Goal: Task Accomplishment & Management: Manage account settings

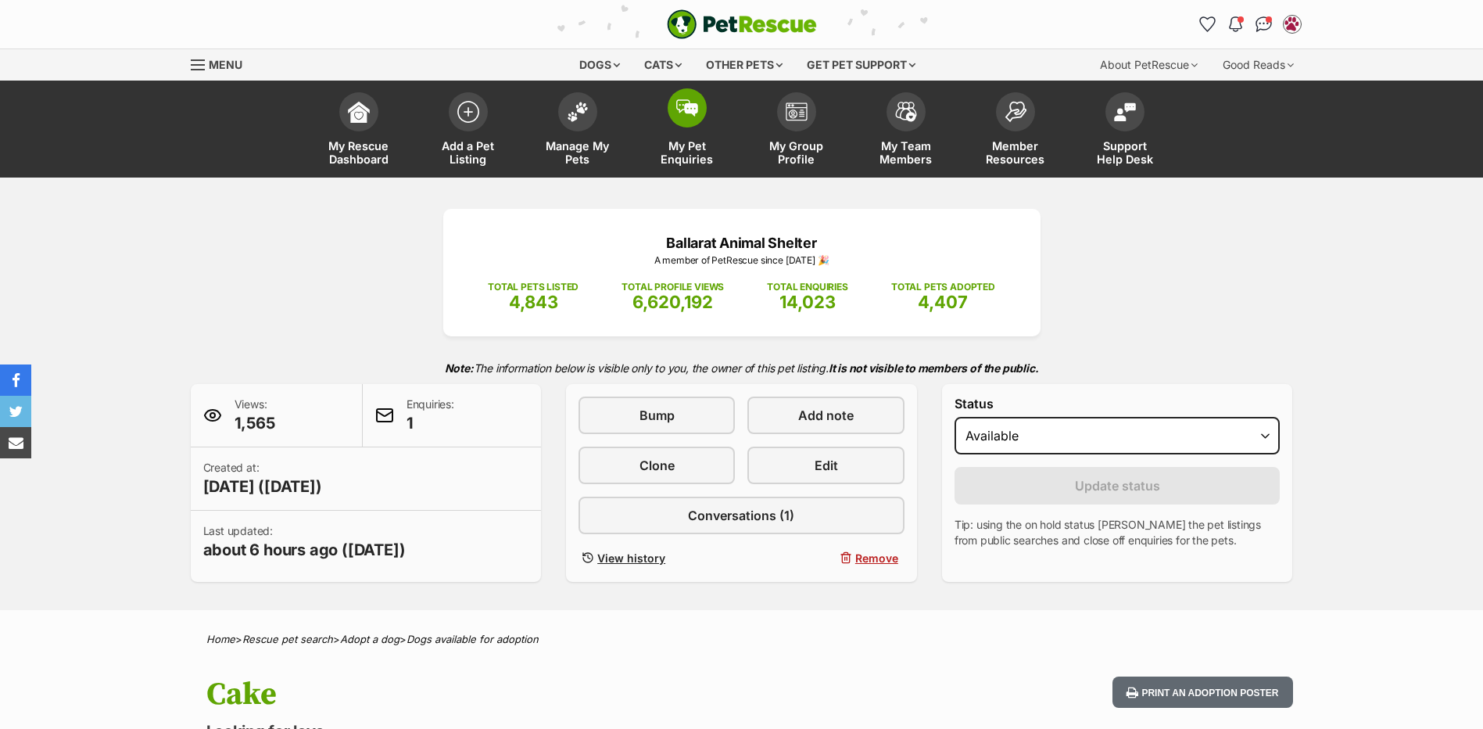
click at [690, 112] on img at bounding box center [687, 107] width 22 height 17
click at [585, 111] on img at bounding box center [578, 108] width 22 height 20
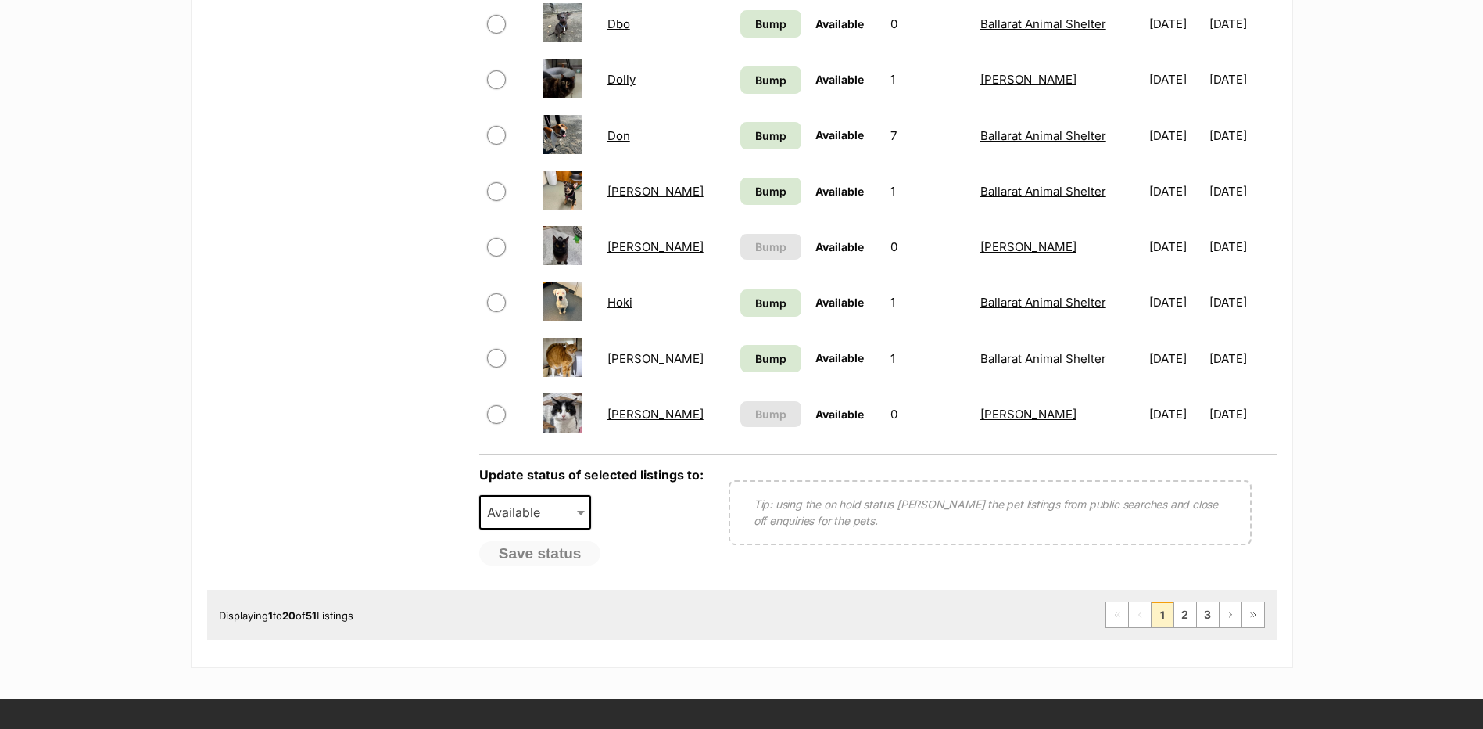
scroll to position [1094, 0]
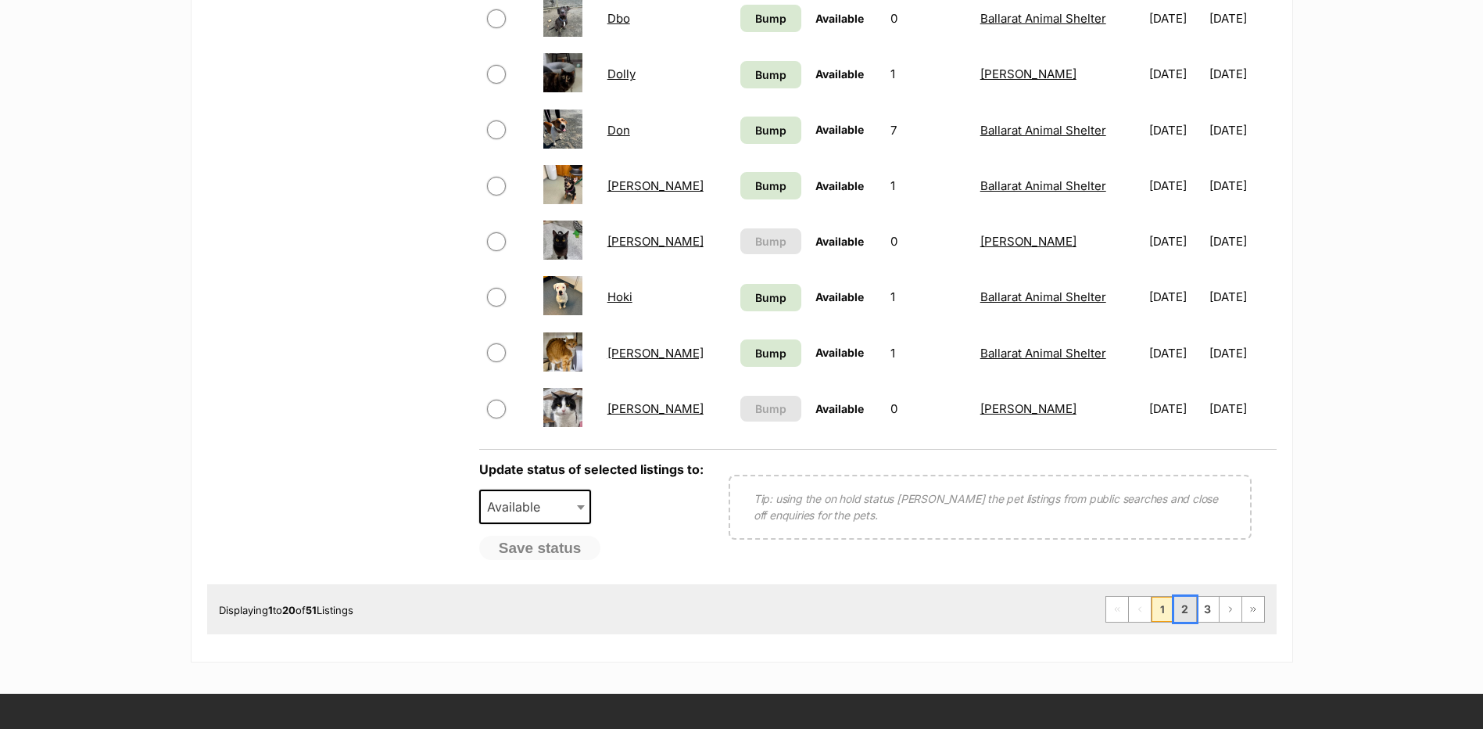
click at [1183, 613] on link "2" at bounding box center [1185, 608] width 22 height 25
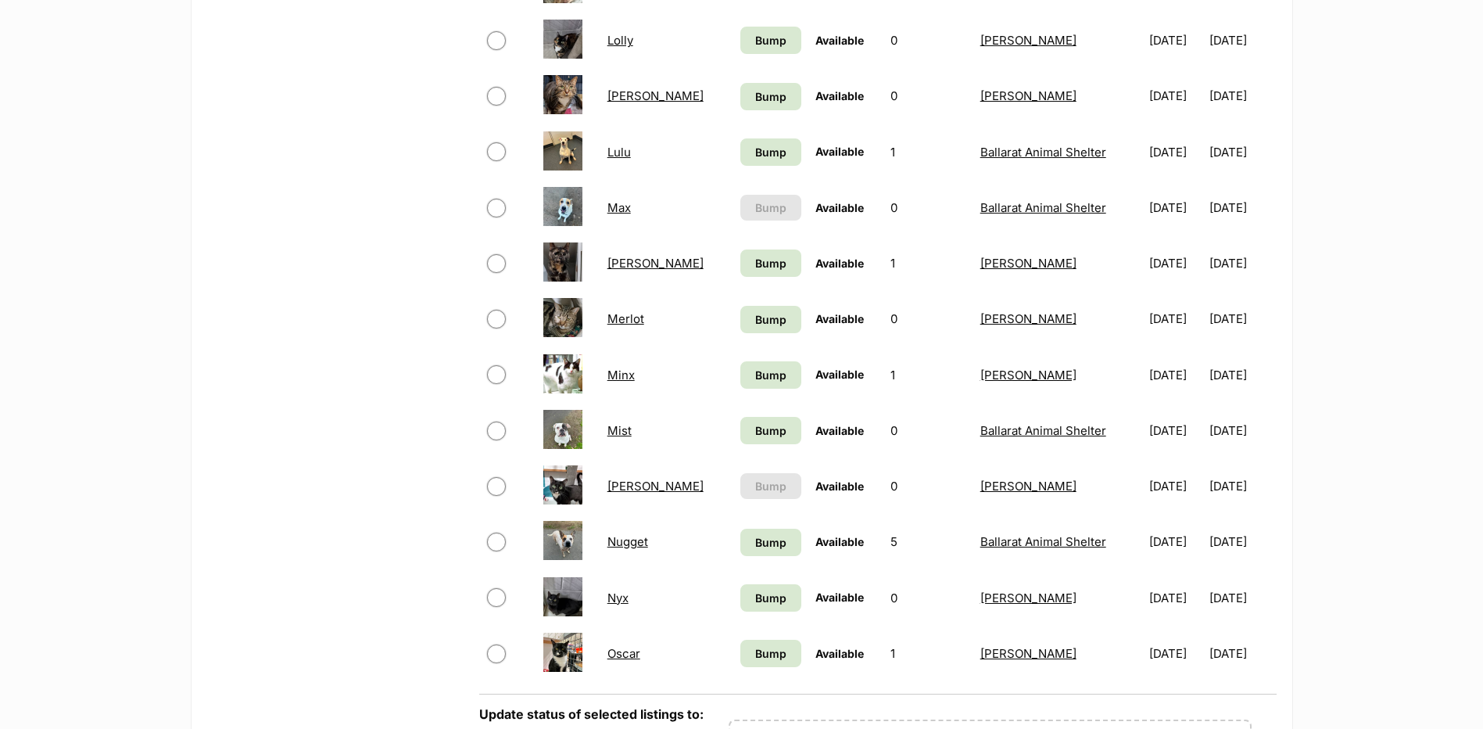
scroll to position [860, 0]
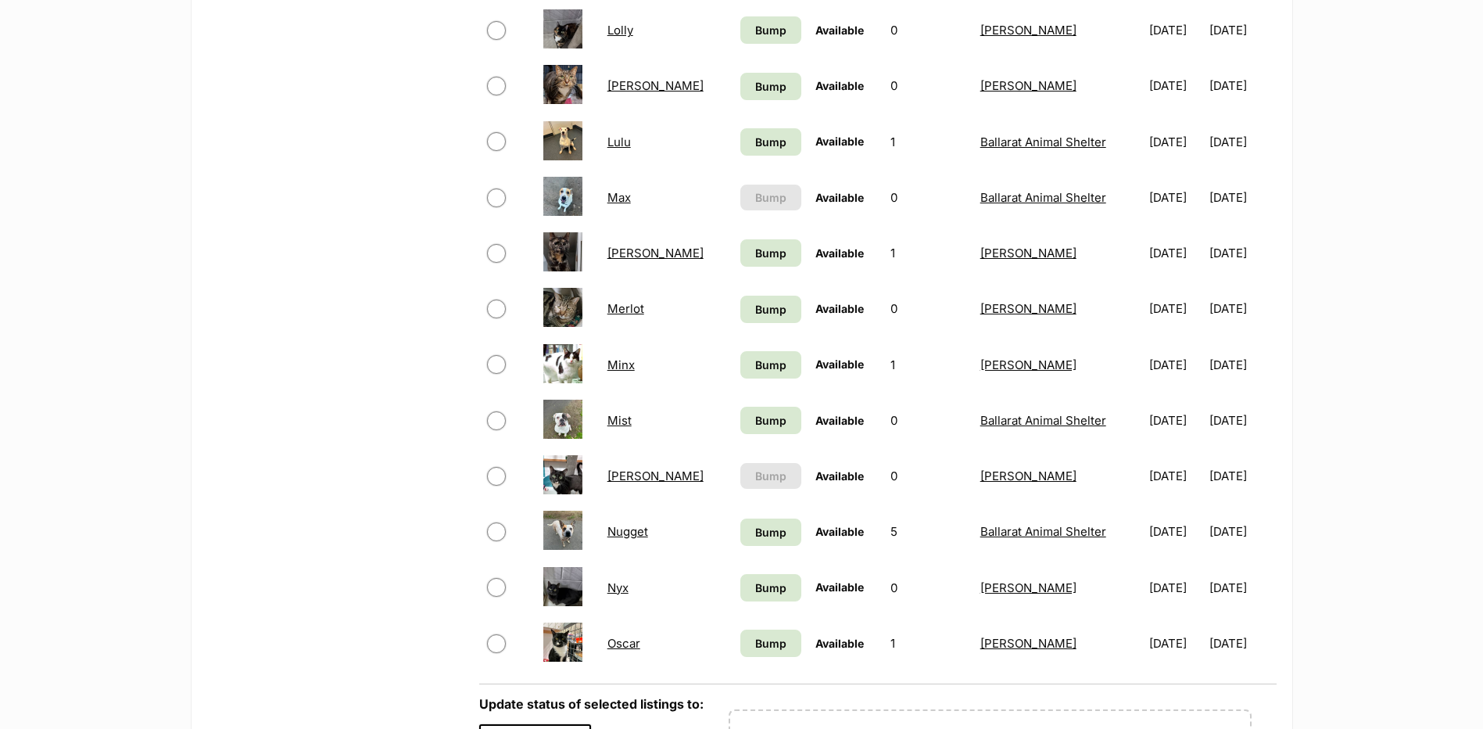
click at [620, 248] on link "Mel" at bounding box center [655, 252] width 96 height 15
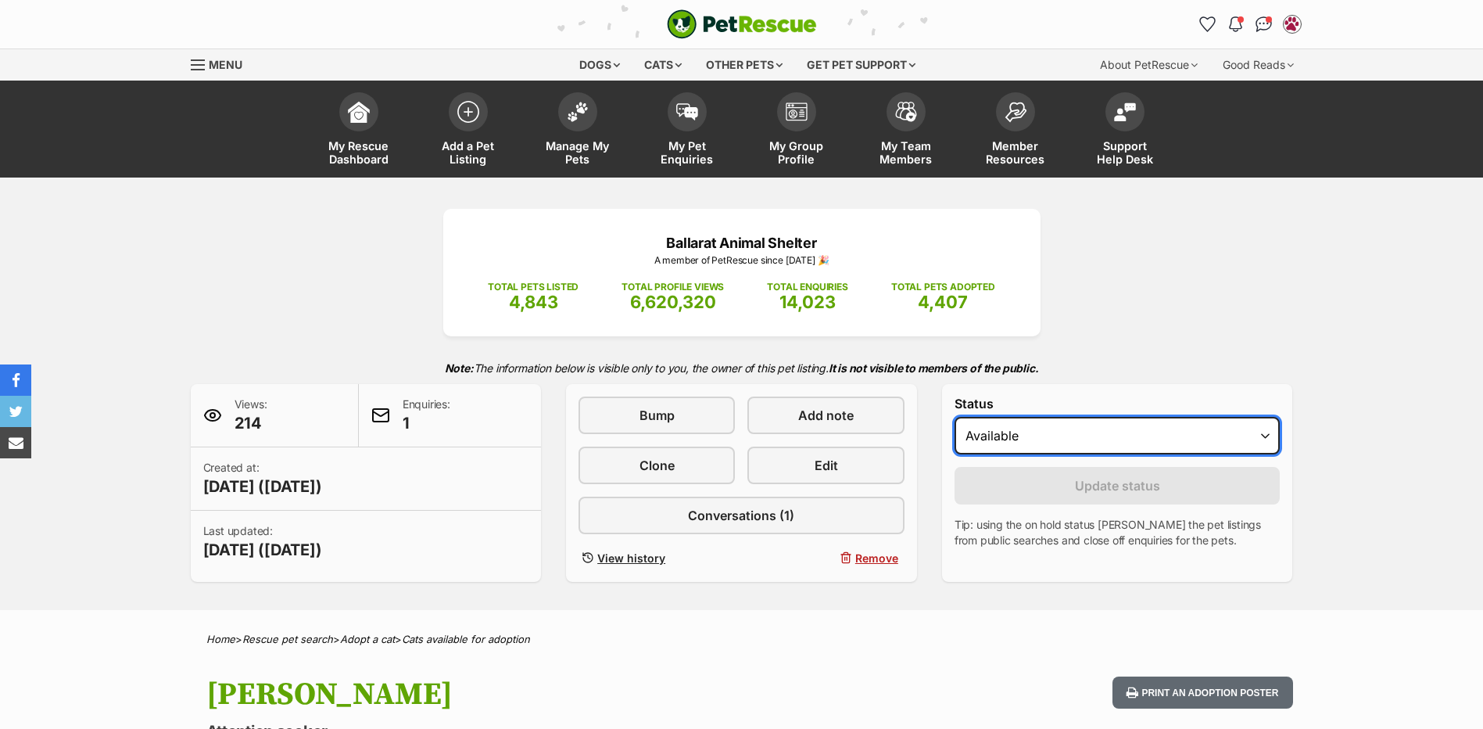
click at [1005, 448] on select "Draft - not available as listing has enquires Available On hold Adopted" at bounding box center [1118, 436] width 326 height 38
select select "rehomed"
click at [955, 417] on select "Draft - not available as listing has enquires Available On hold Adopted" at bounding box center [1118, 436] width 326 height 38
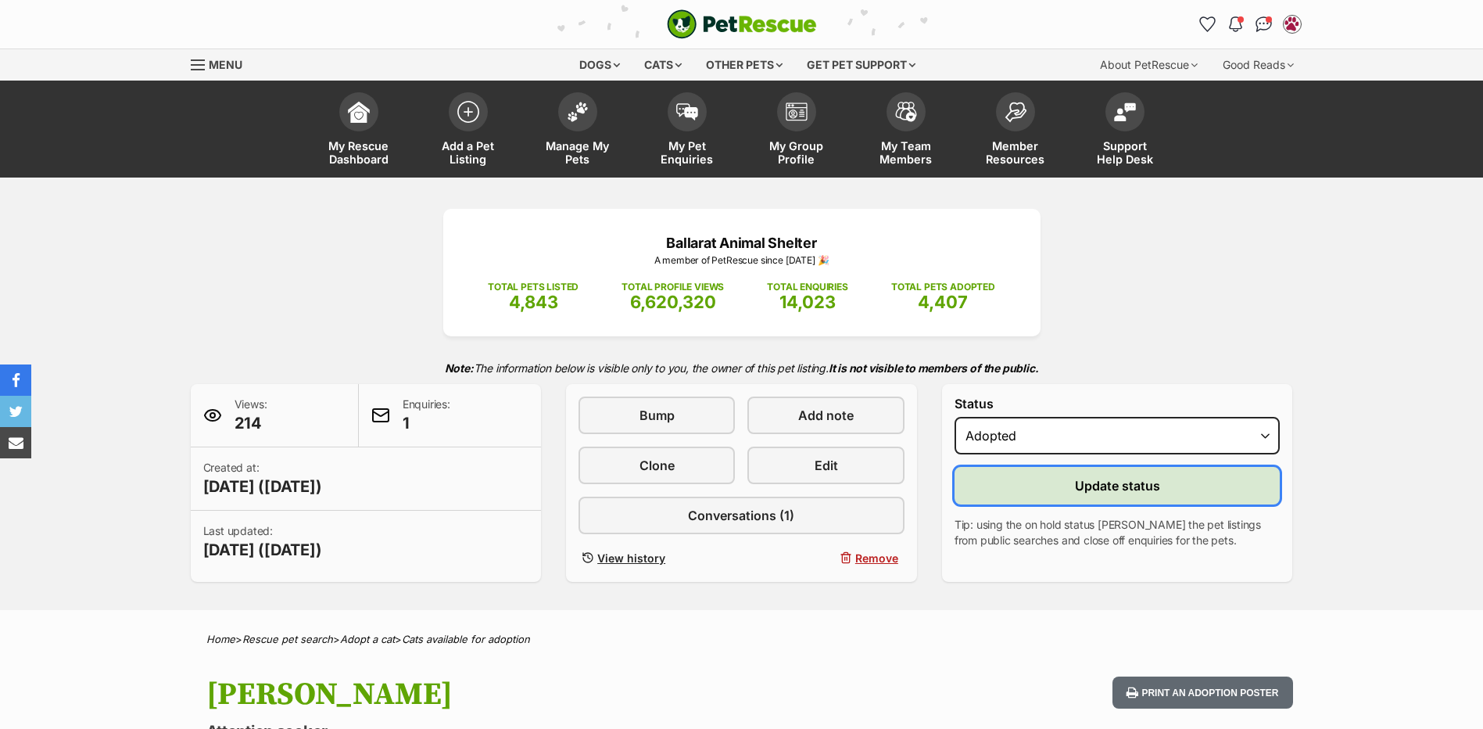
click at [999, 492] on button "Update status" at bounding box center [1118, 486] width 326 height 38
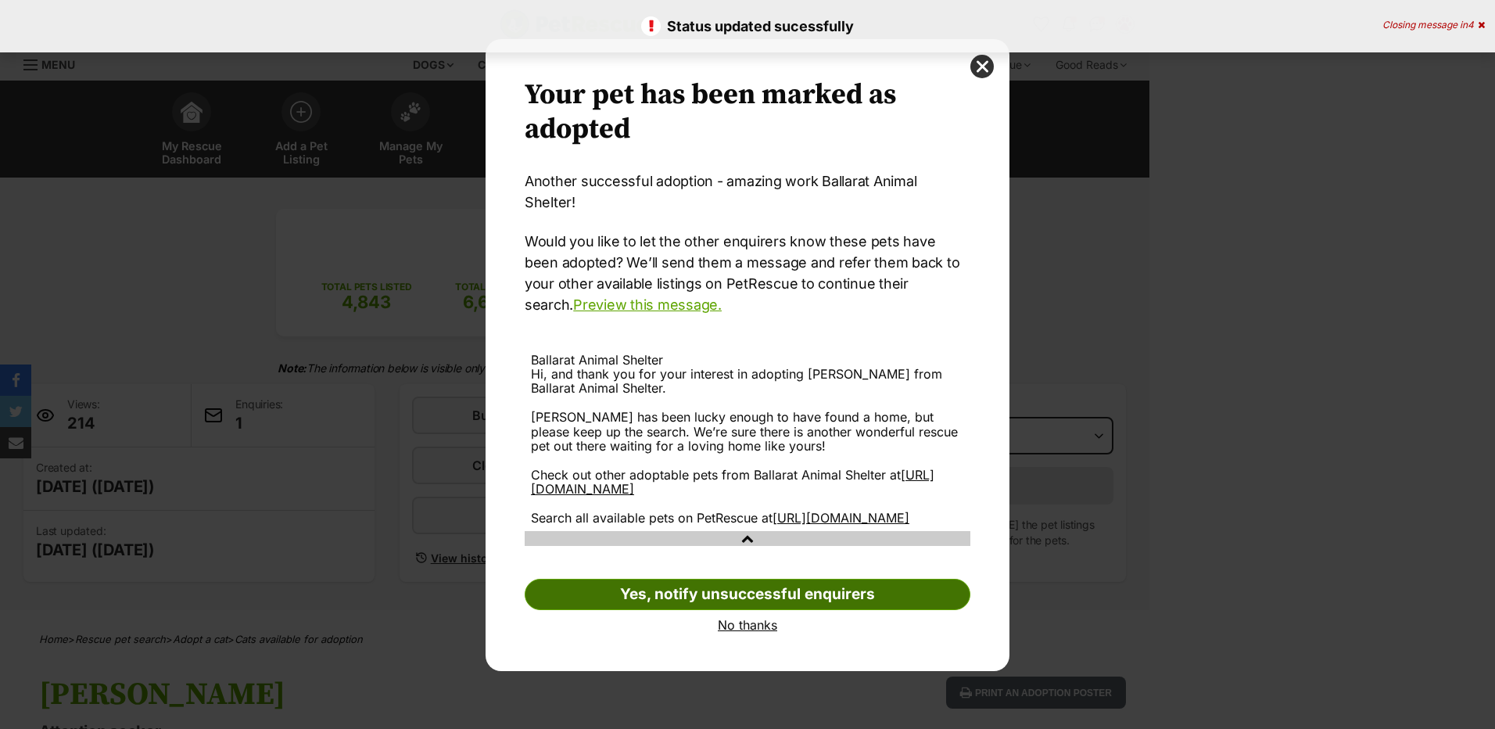
click at [733, 593] on link "Yes, notify unsuccessful enquirers" at bounding box center [748, 593] width 446 height 31
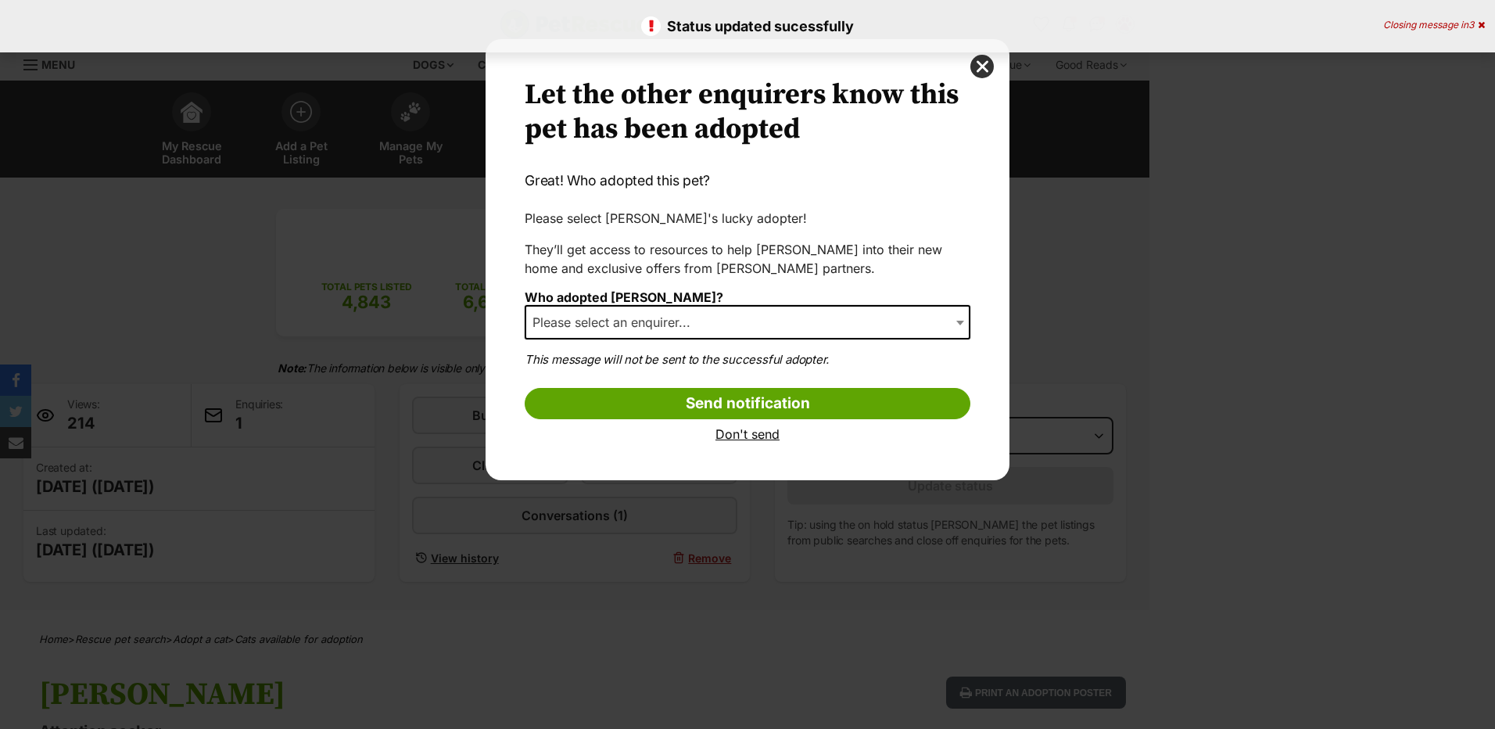
click at [695, 331] on span "Please select an enquirer..." at bounding box center [616, 322] width 180 height 22
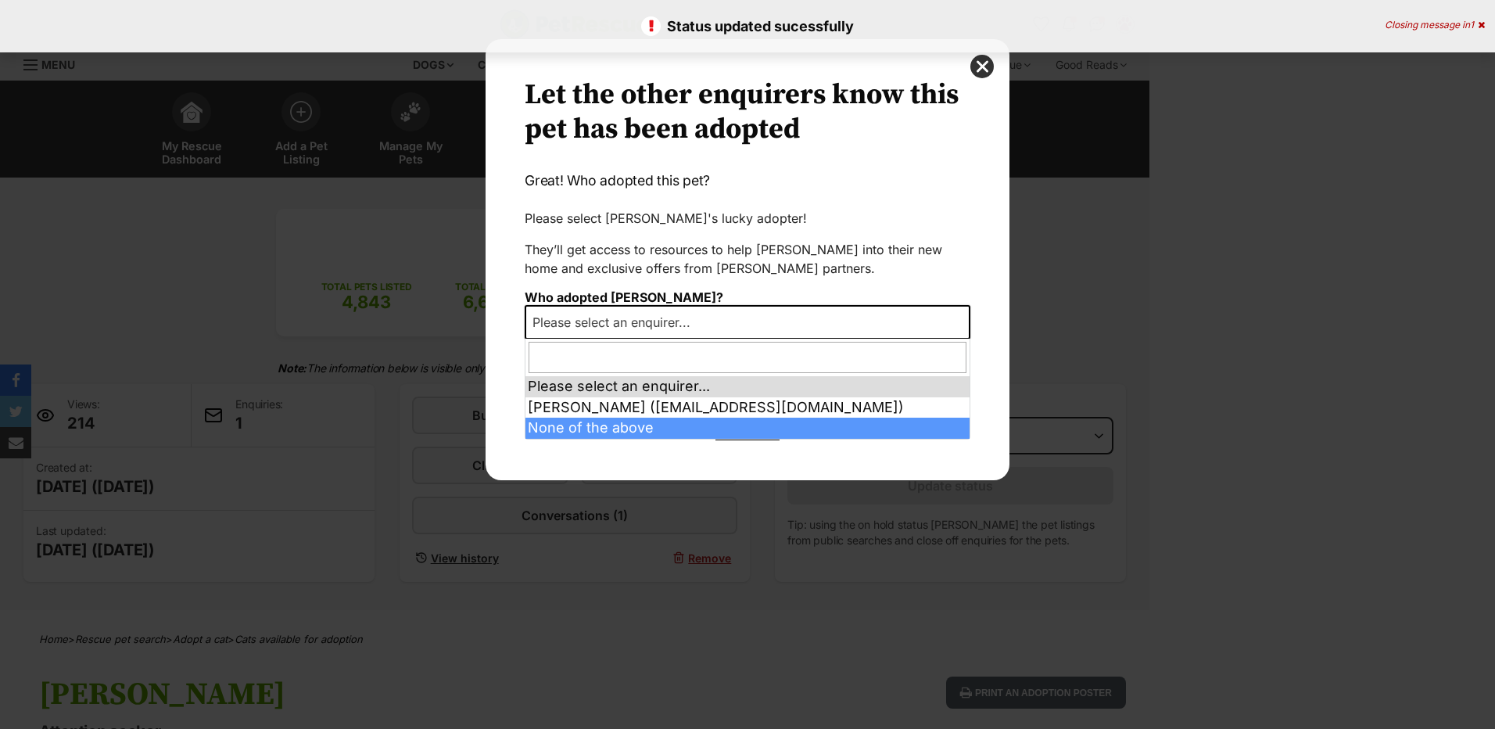
select select "other"
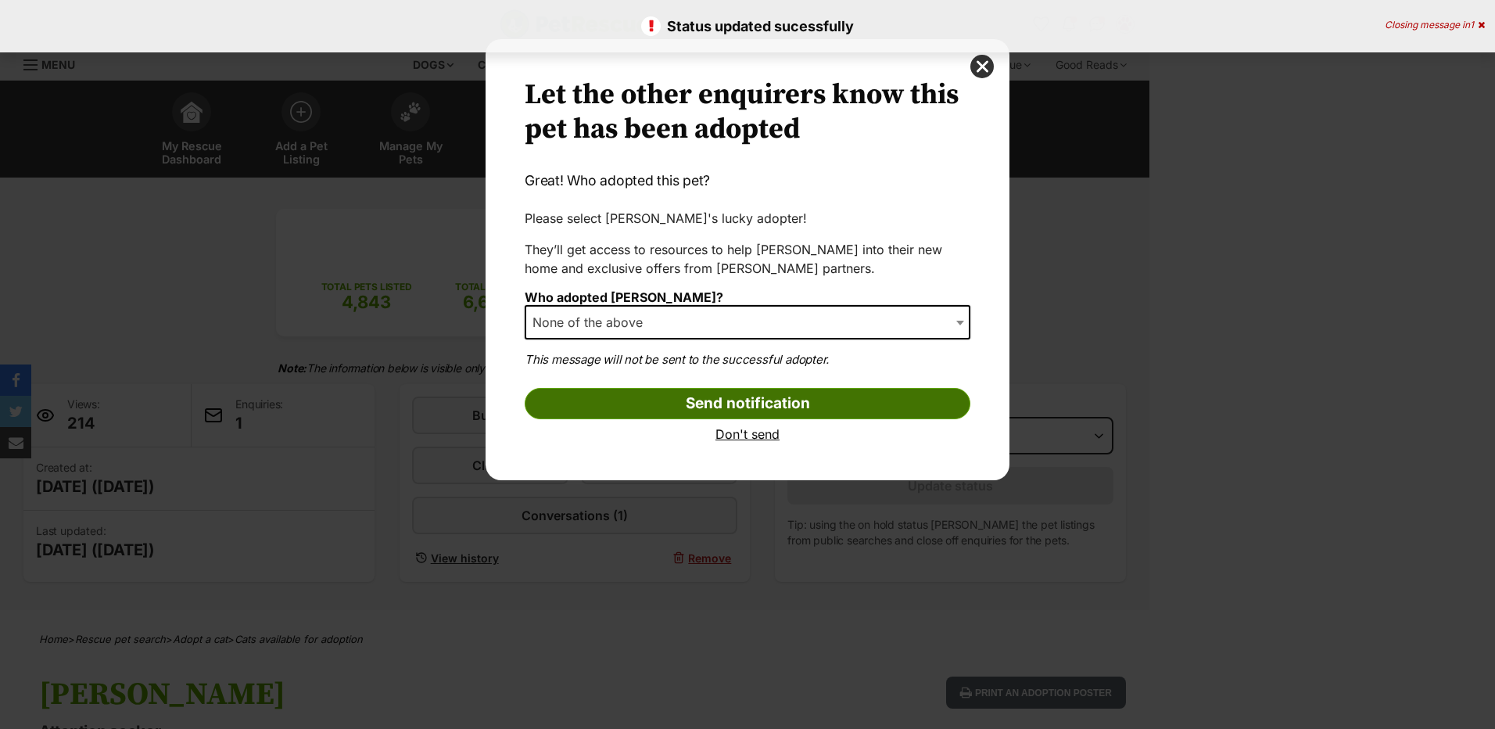
click at [703, 407] on input "Send notification" at bounding box center [748, 403] width 446 height 31
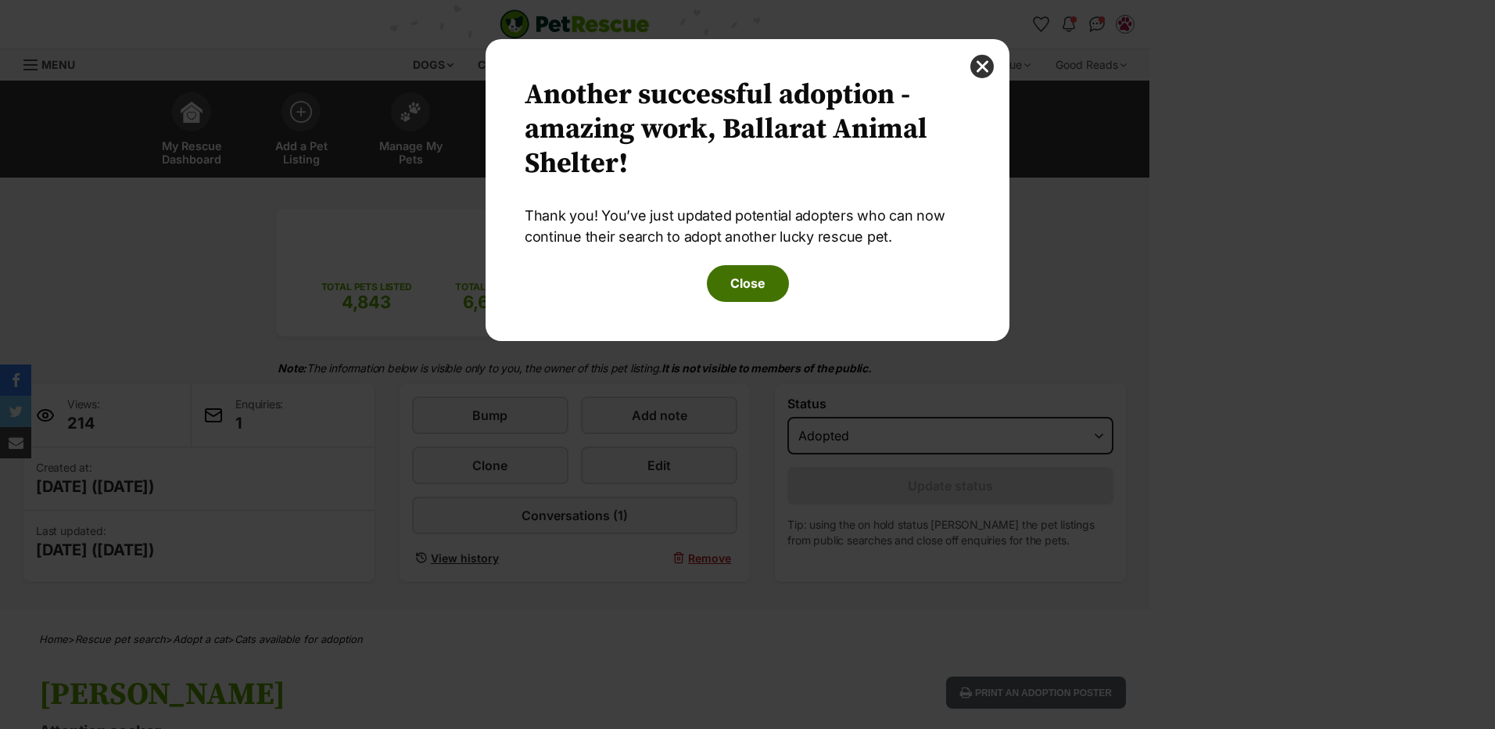
click at [748, 286] on button "Close" at bounding box center [748, 283] width 82 height 36
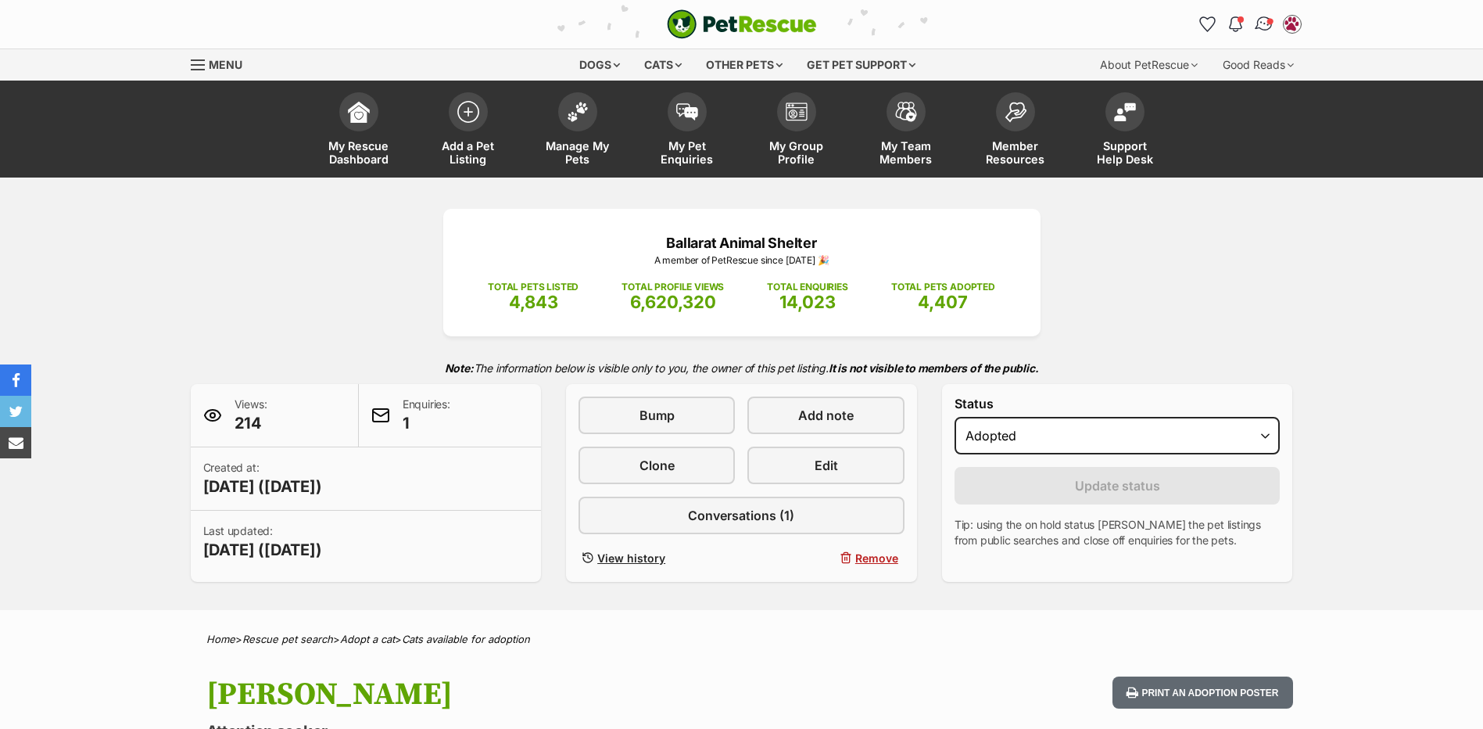
click at [1259, 30] on img "Conversations" at bounding box center [1263, 24] width 21 height 20
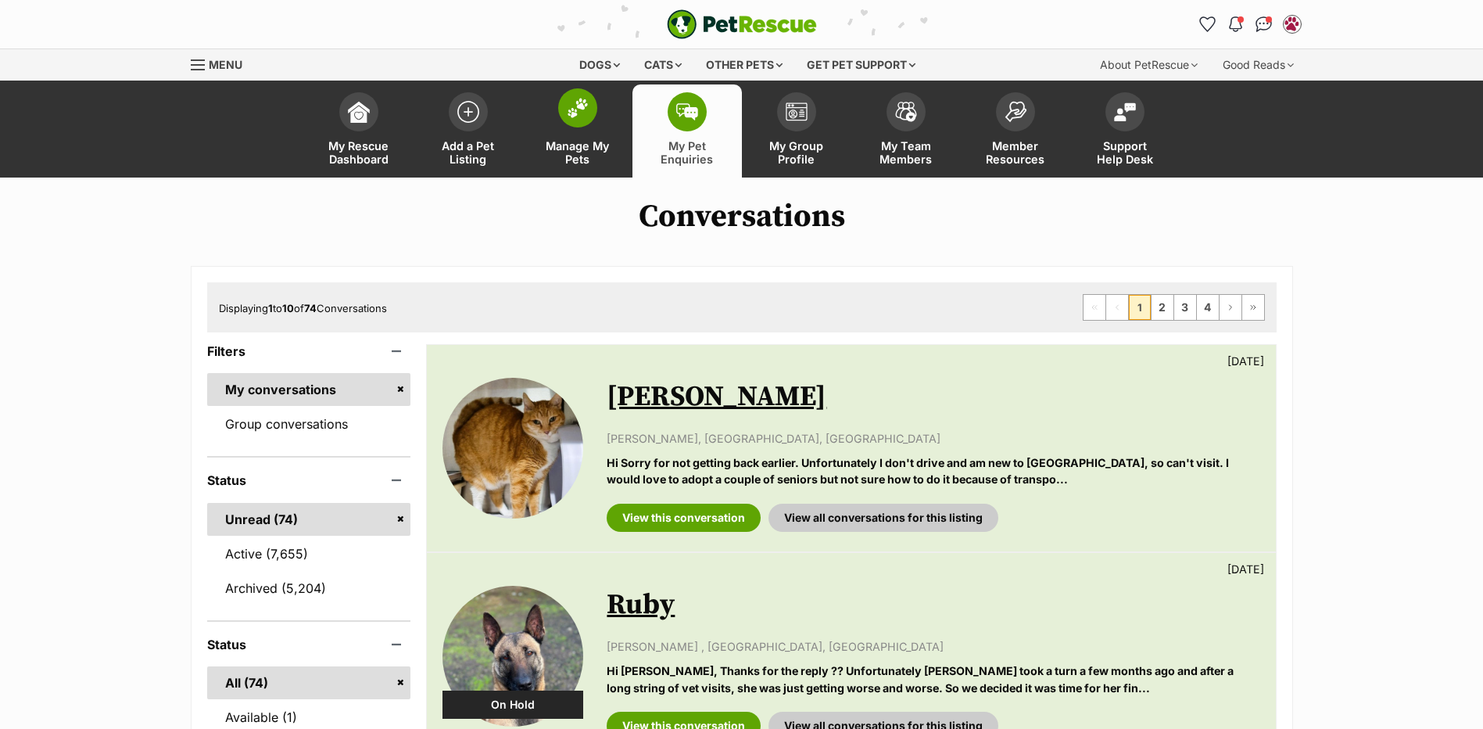
click at [583, 102] on img at bounding box center [578, 108] width 22 height 20
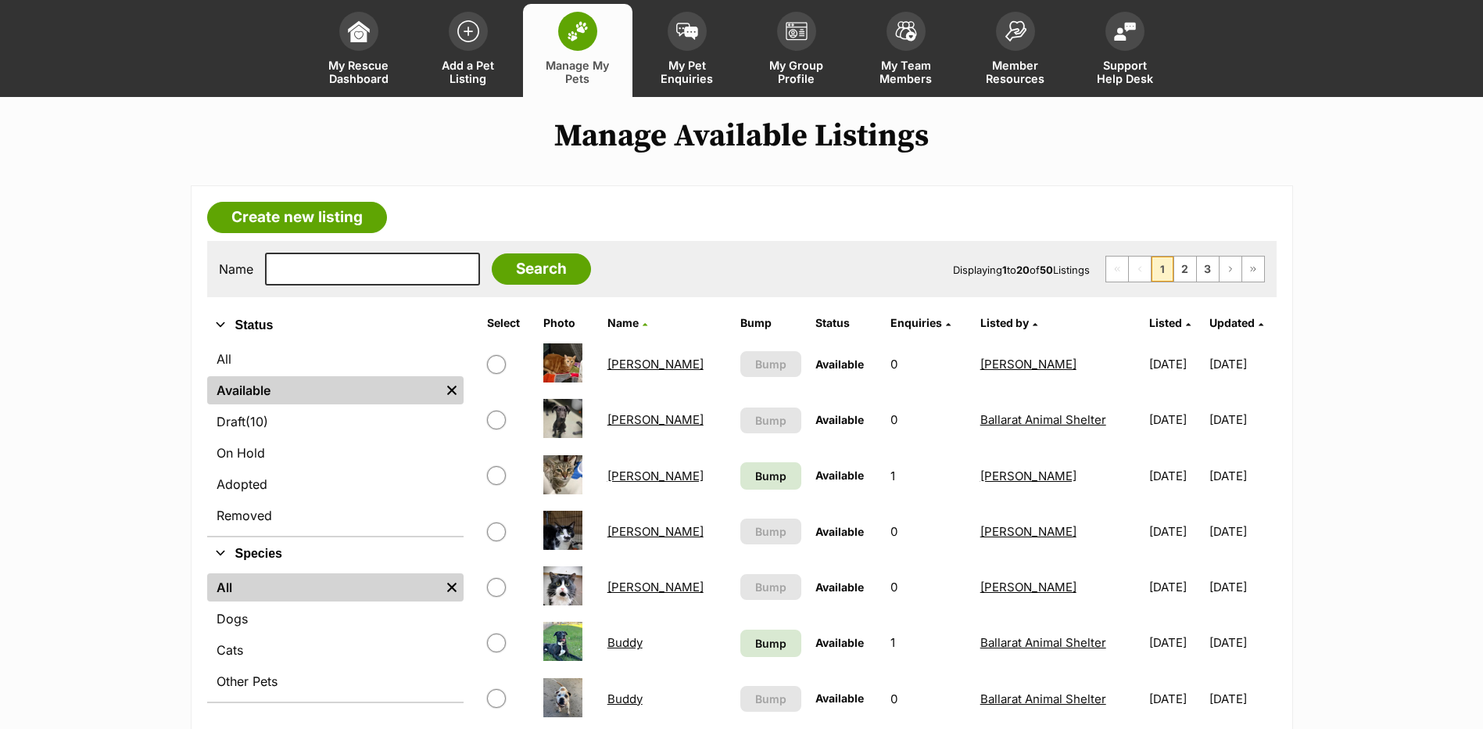
scroll to position [156, 0]
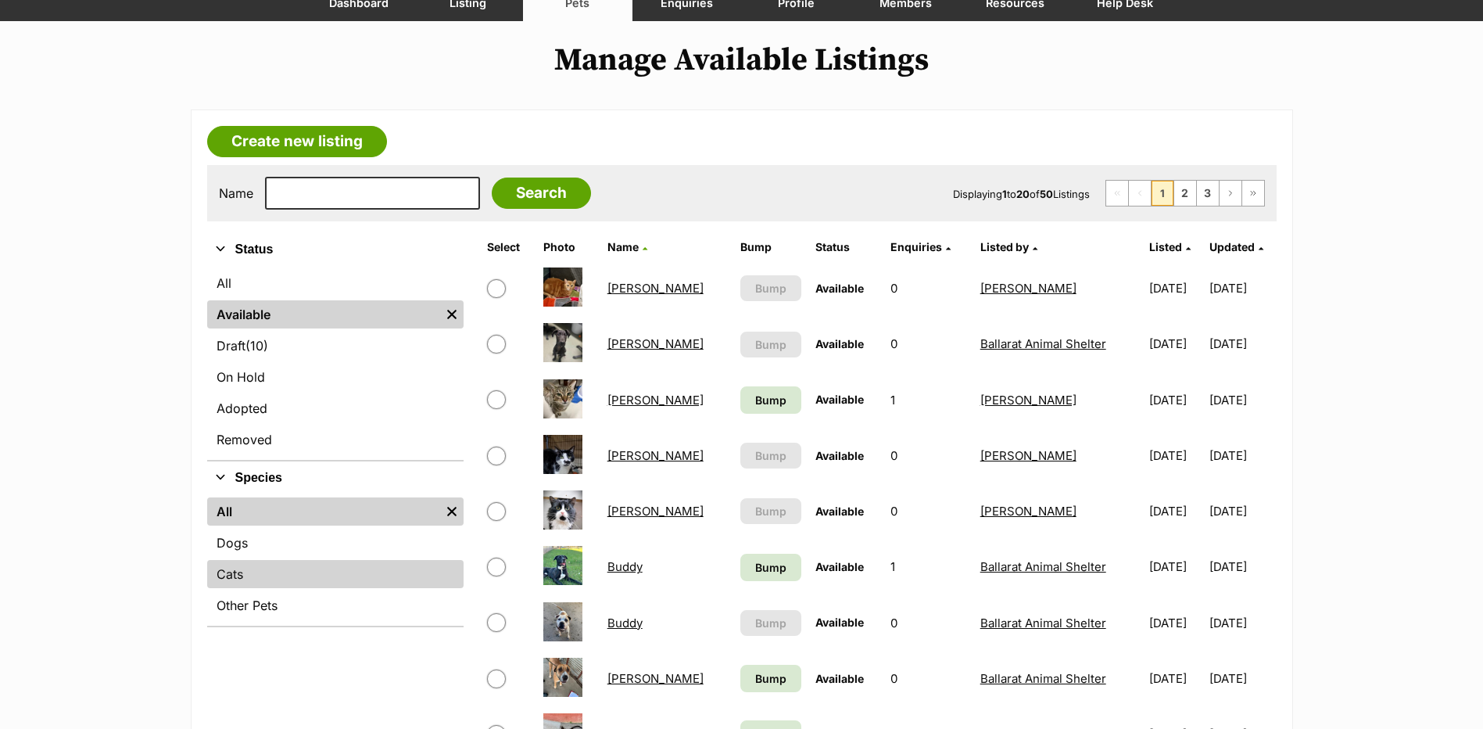
click at [235, 572] on link "Cats" at bounding box center [335, 574] width 256 height 28
